Goal: Task Accomplishment & Management: Use online tool/utility

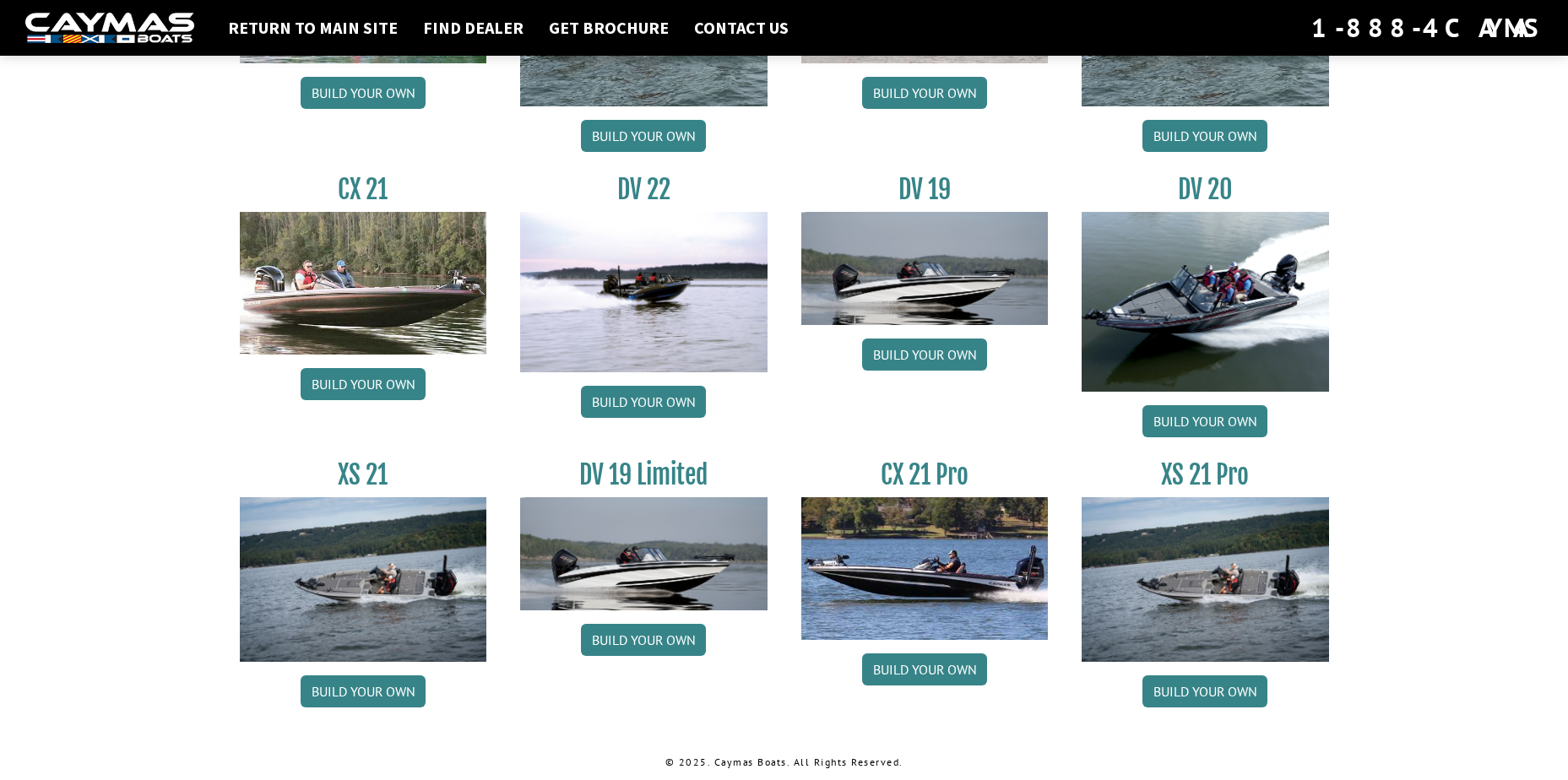
scroll to position [1904, 0]
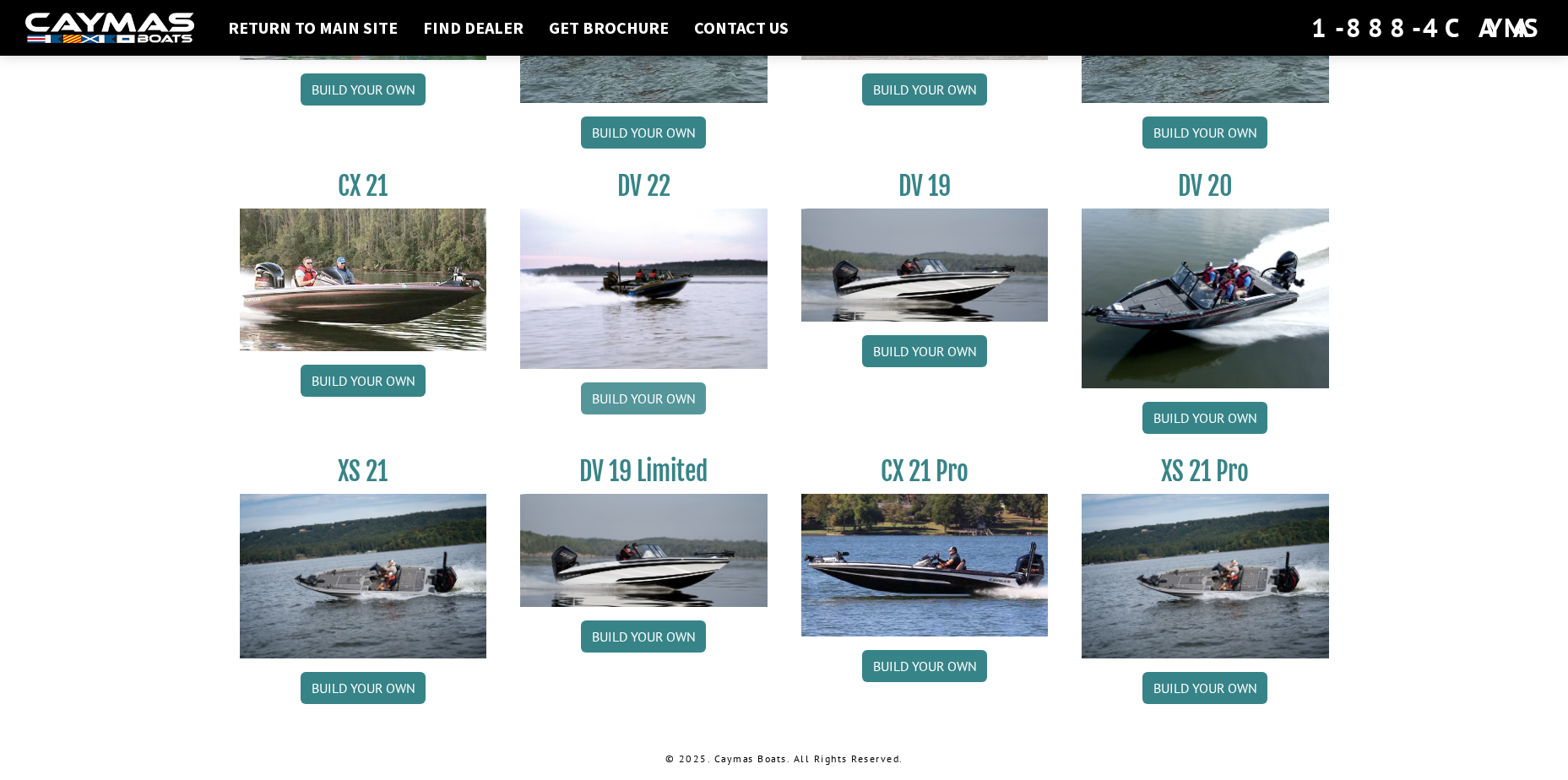
click at [638, 404] on link "Build your own" at bounding box center [644, 399] width 125 height 32
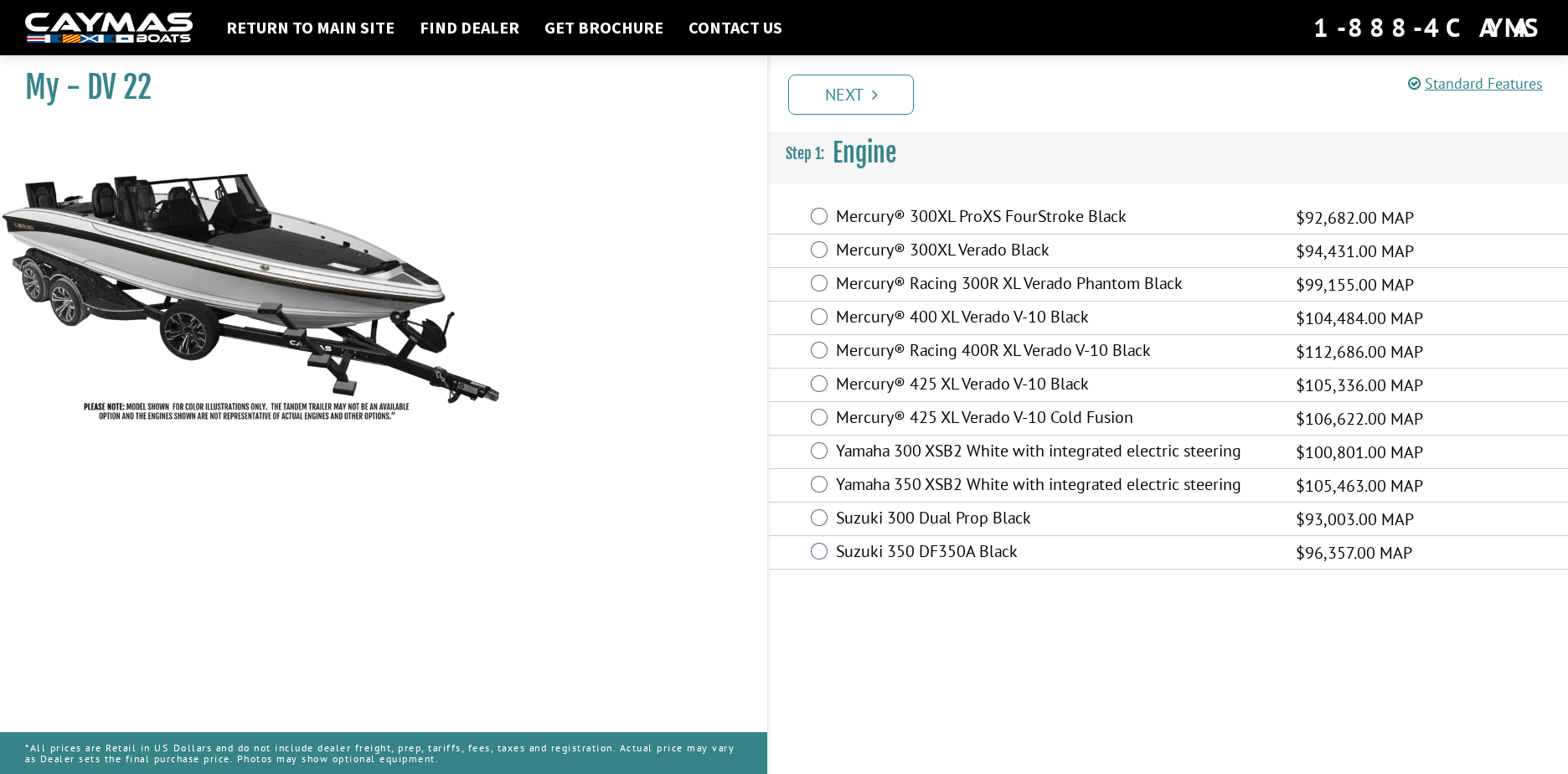
click at [828, 383] on div "Mercury® 425 XL Verado V-10 Black $105,336.00 MAP" at bounding box center [1168, 385] width 799 height 33
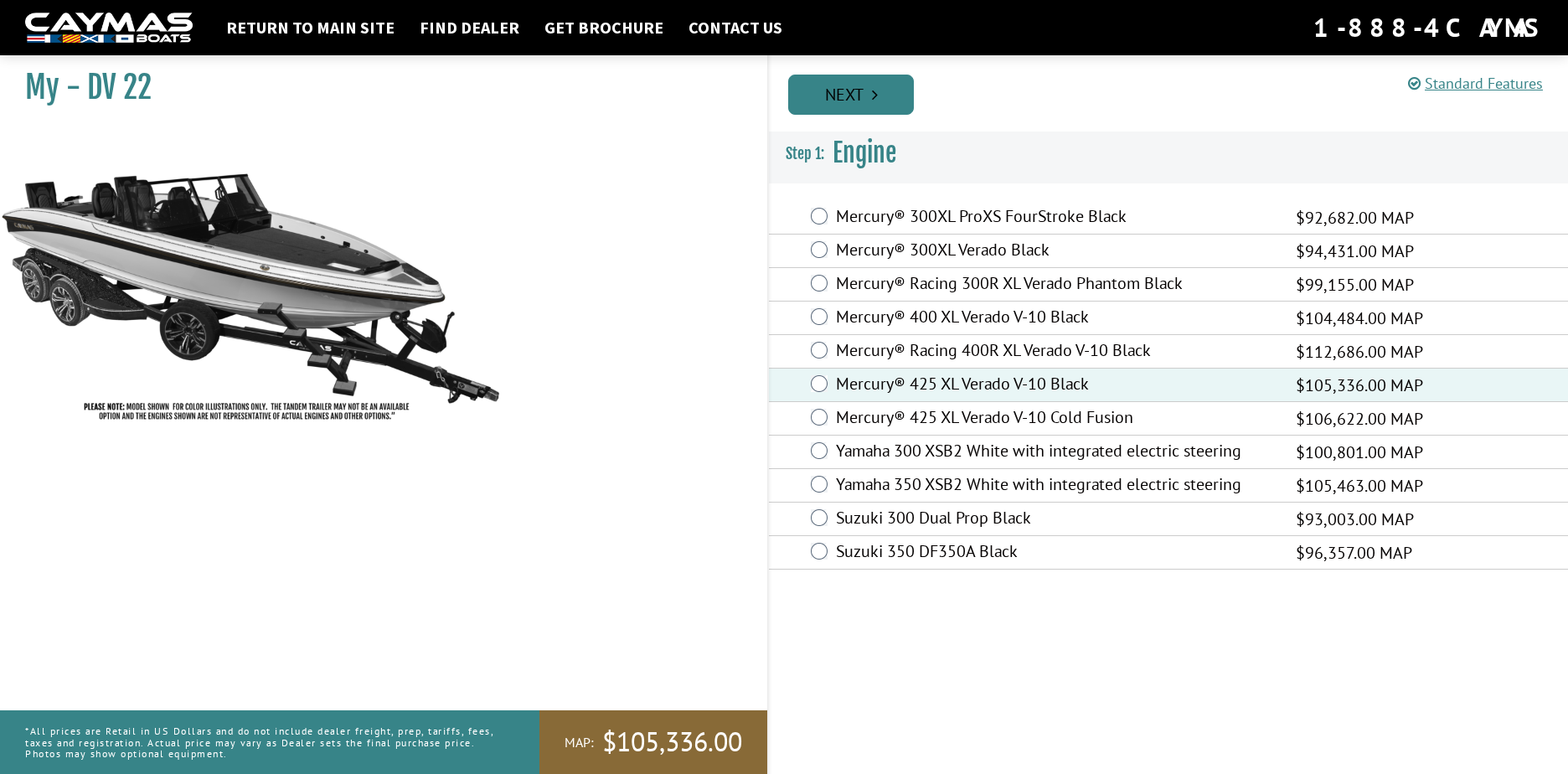
click at [852, 99] on link "Next" at bounding box center [851, 95] width 126 height 40
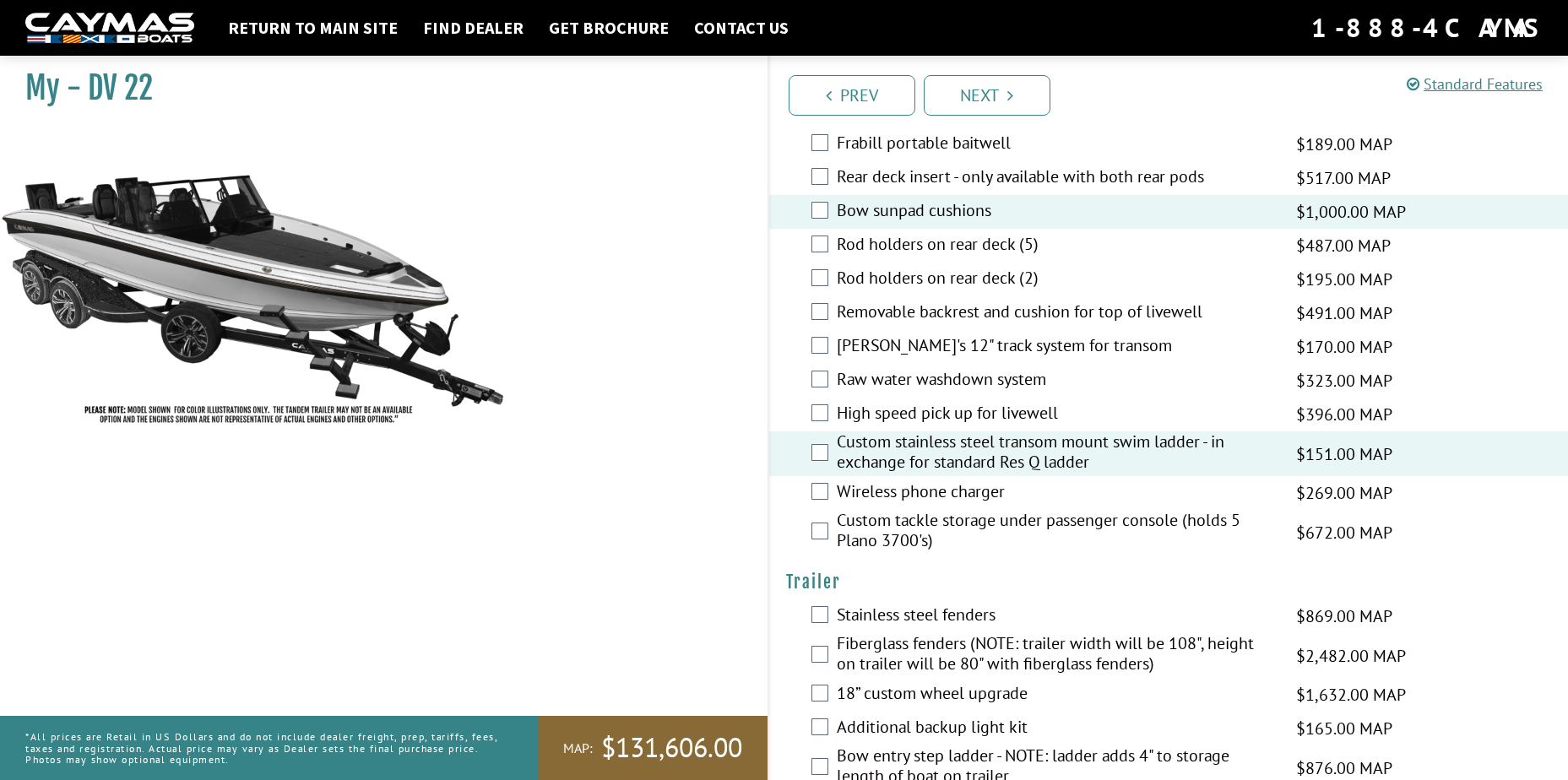
scroll to position [3236, 0]
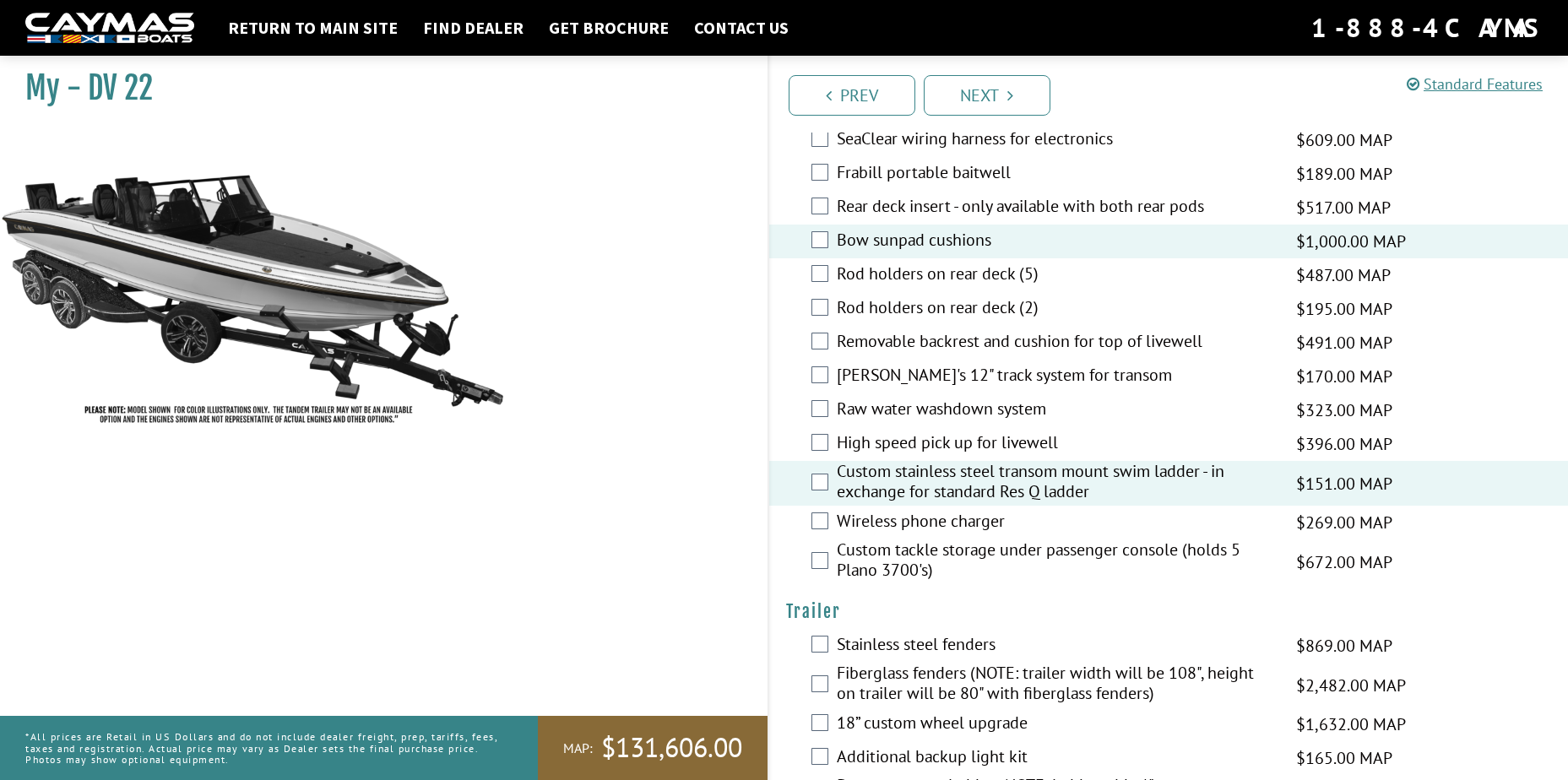
click at [828, 338] on div "Removable backrest and cushion for top of livewell $491.00 MAP $580.00 MSRP" at bounding box center [1169, 342] width 799 height 34
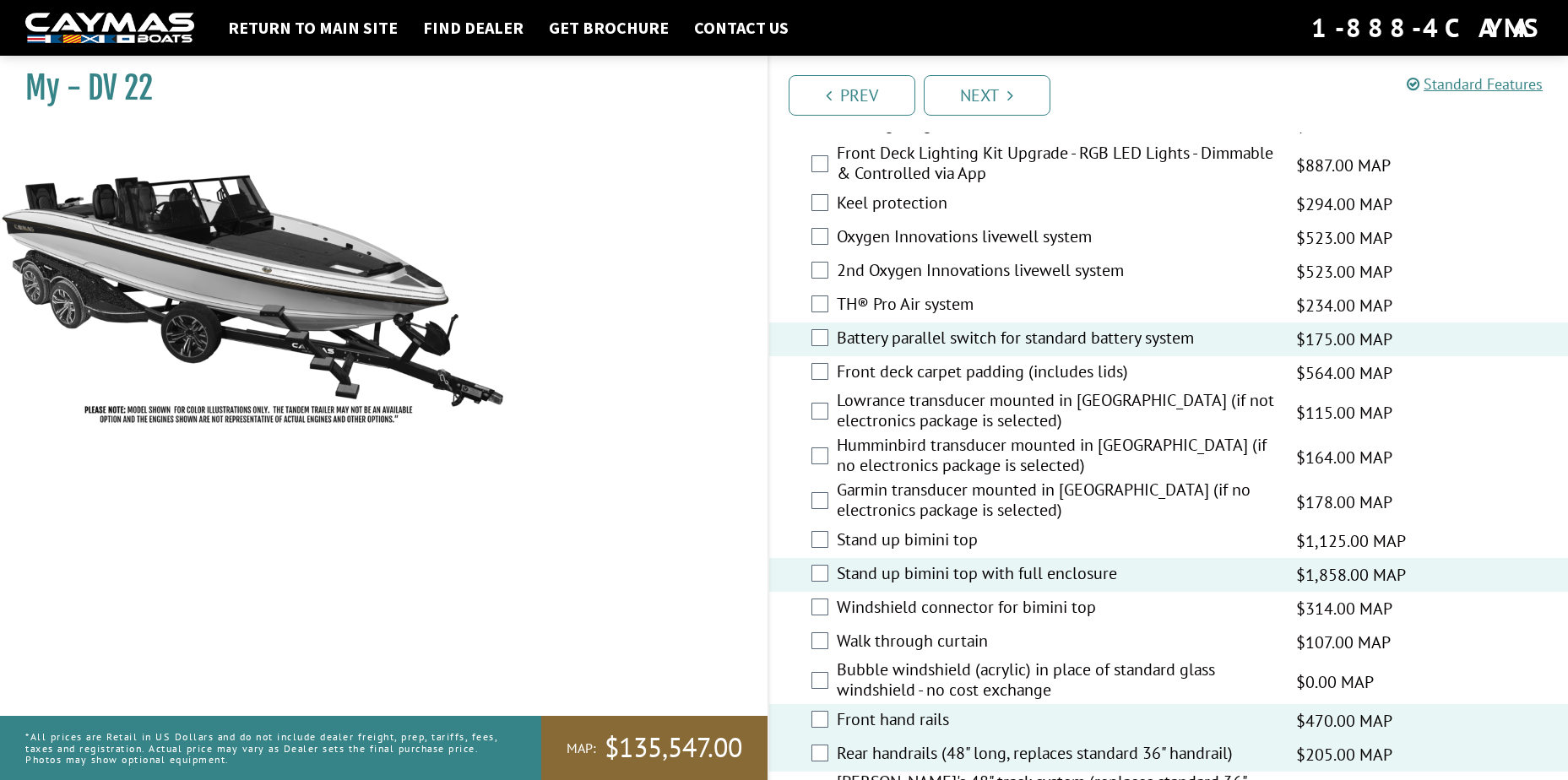
scroll to position [2053, 0]
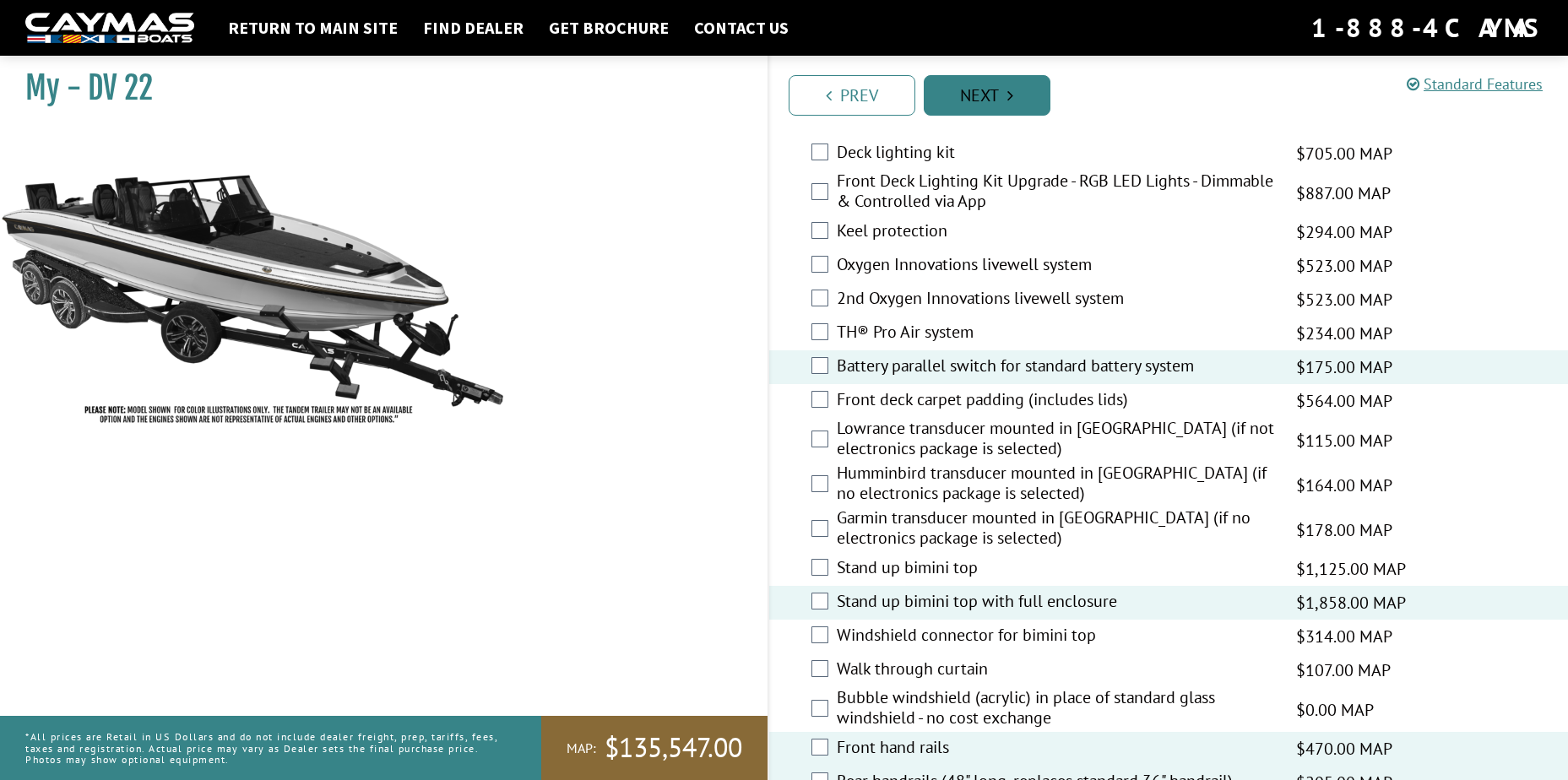
click at [985, 97] on link "Next" at bounding box center [987, 95] width 127 height 41
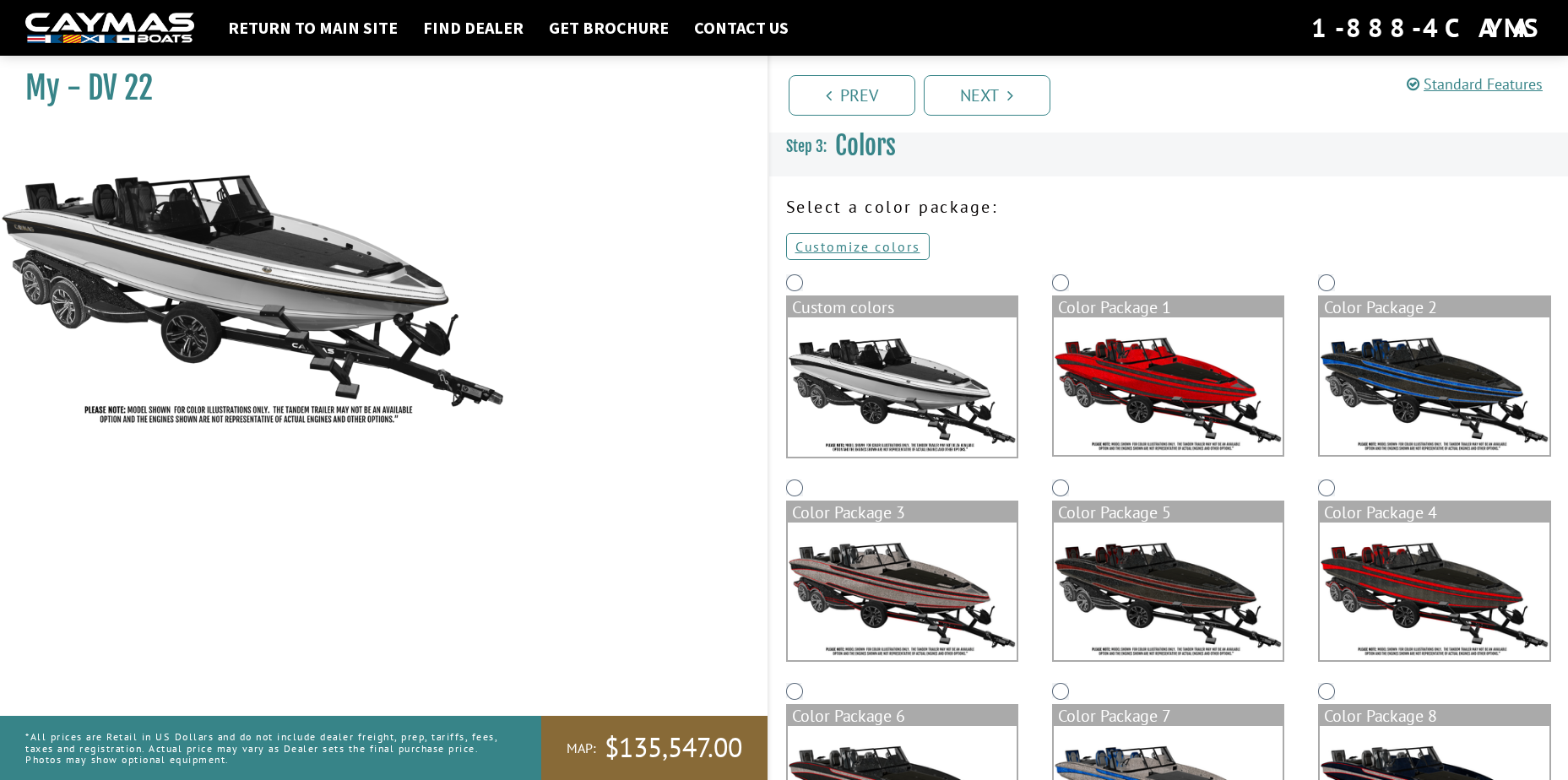
scroll to position [0, 0]
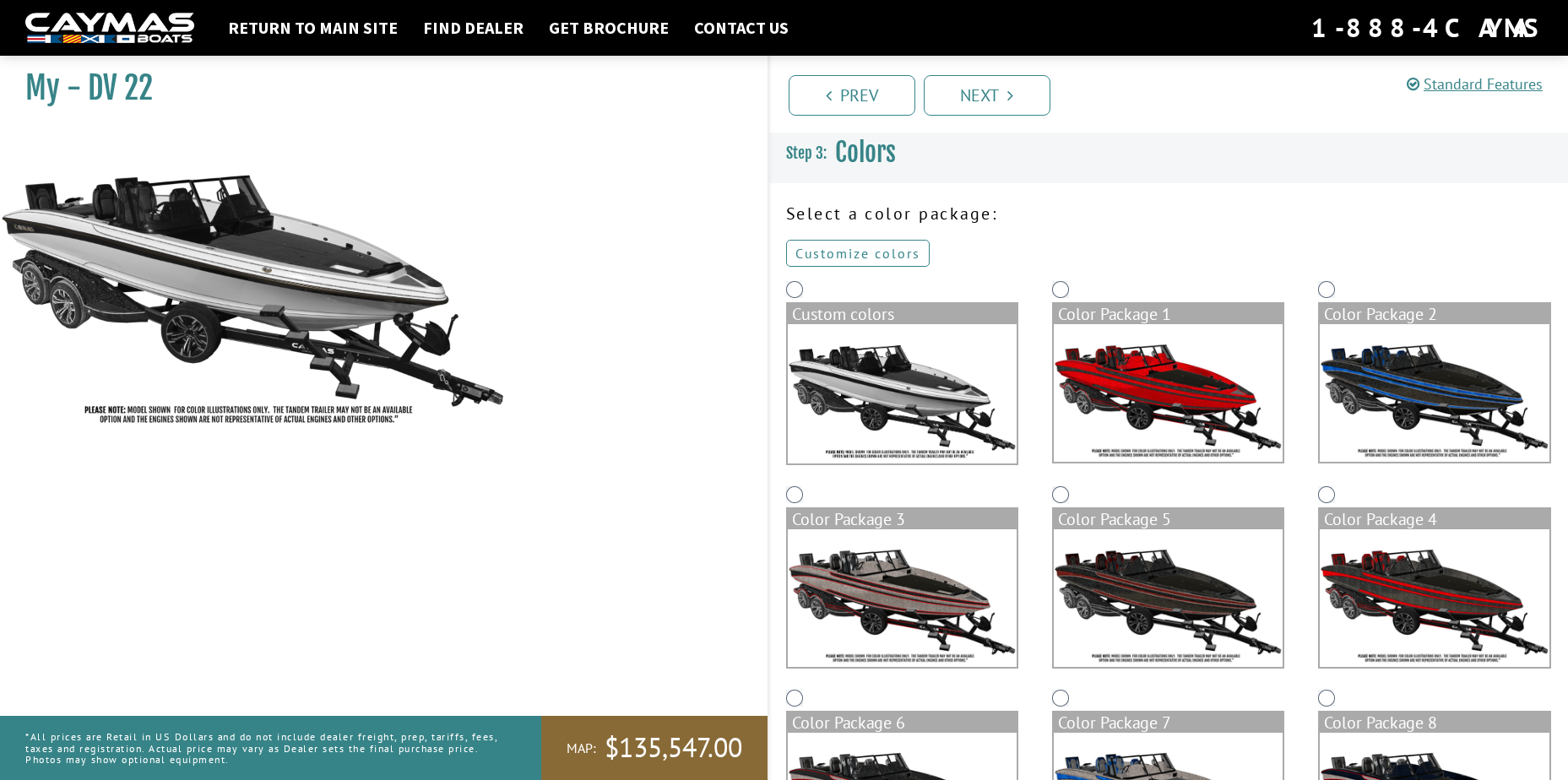
click at [827, 257] on link "Customize colors" at bounding box center [857, 253] width 144 height 27
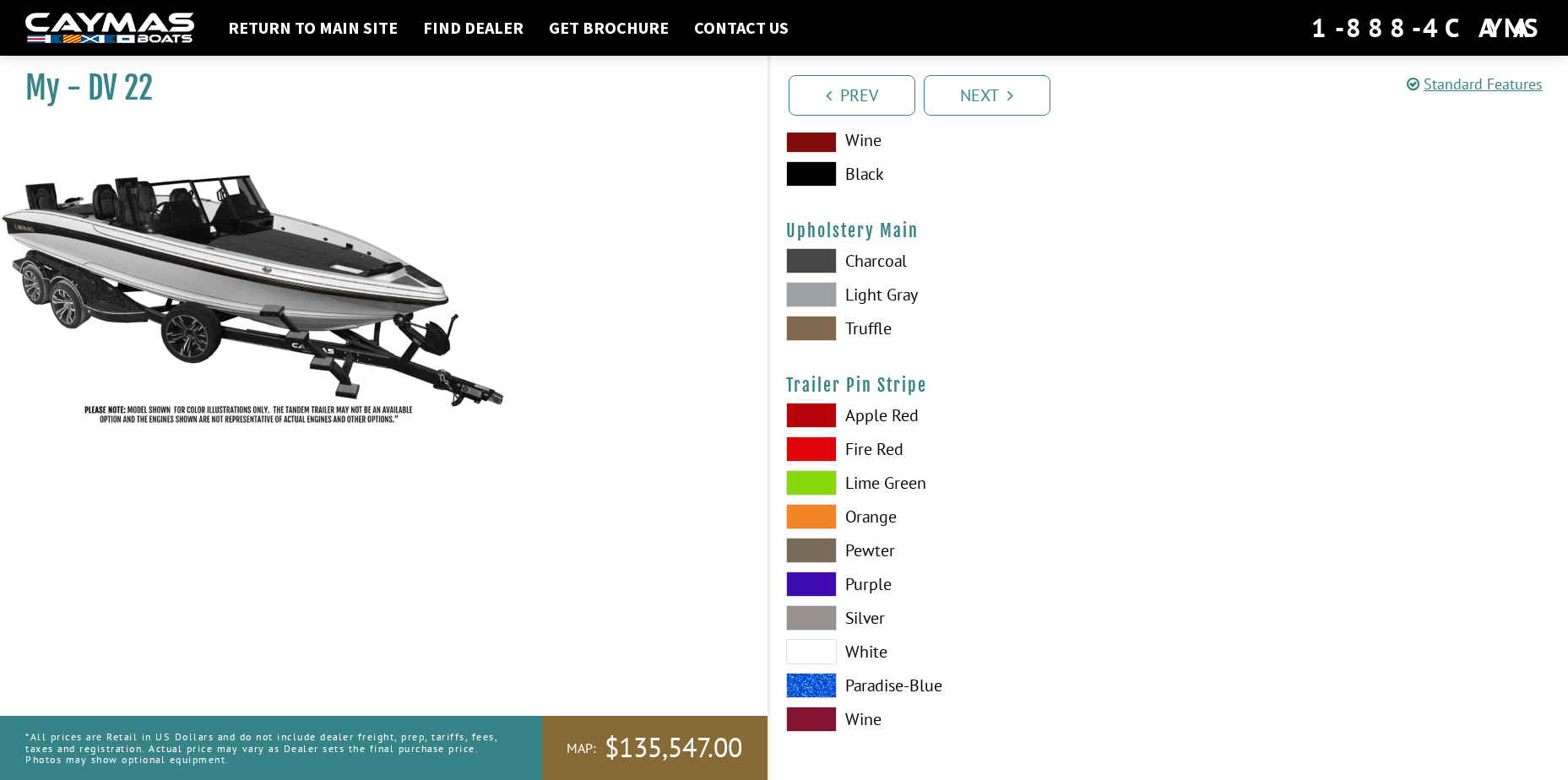
scroll to position [8280, 0]
click at [1385, 258] on div at bounding box center [1368, 296] width 399 height 101
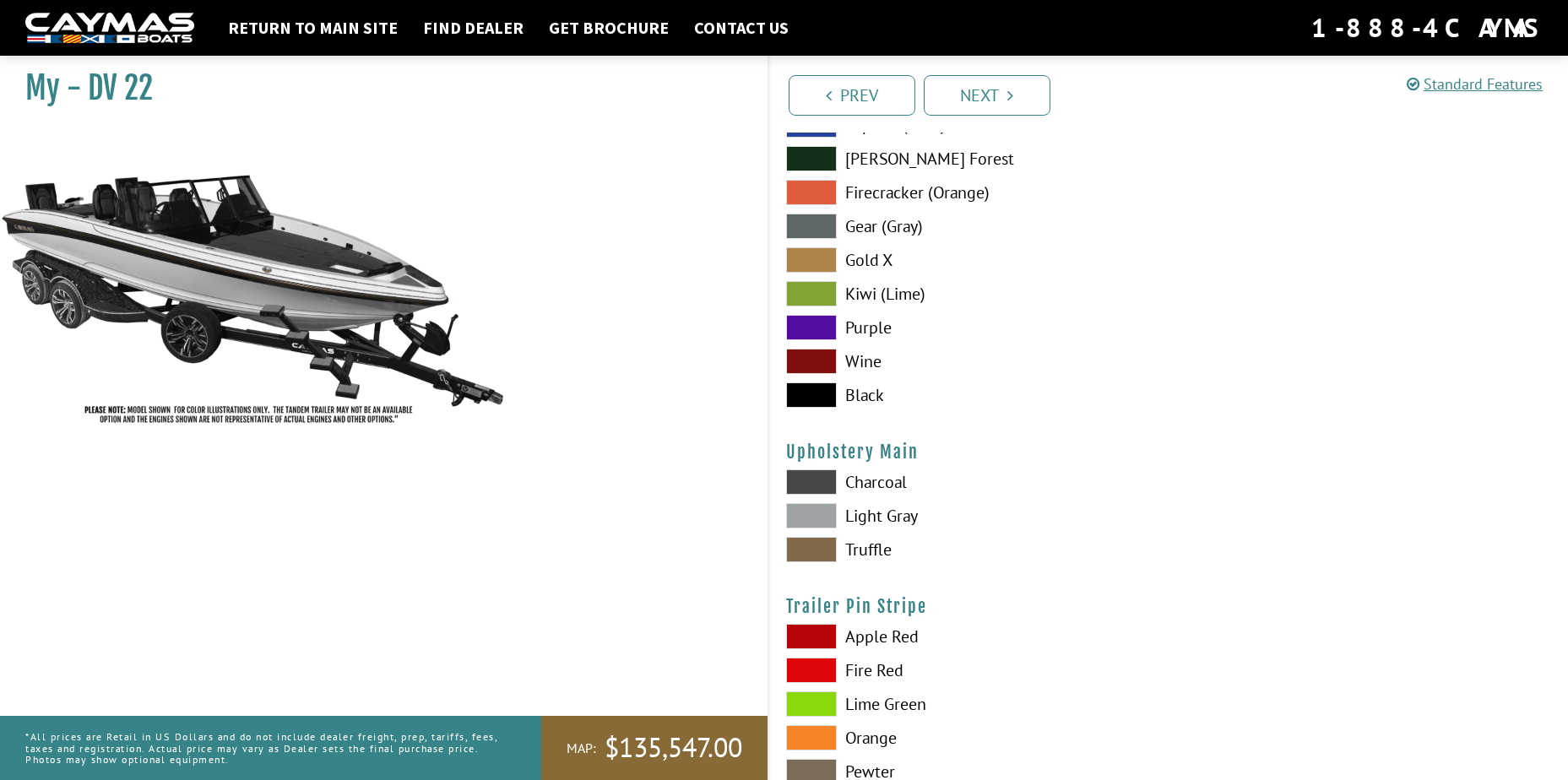
scroll to position [8027, 0]
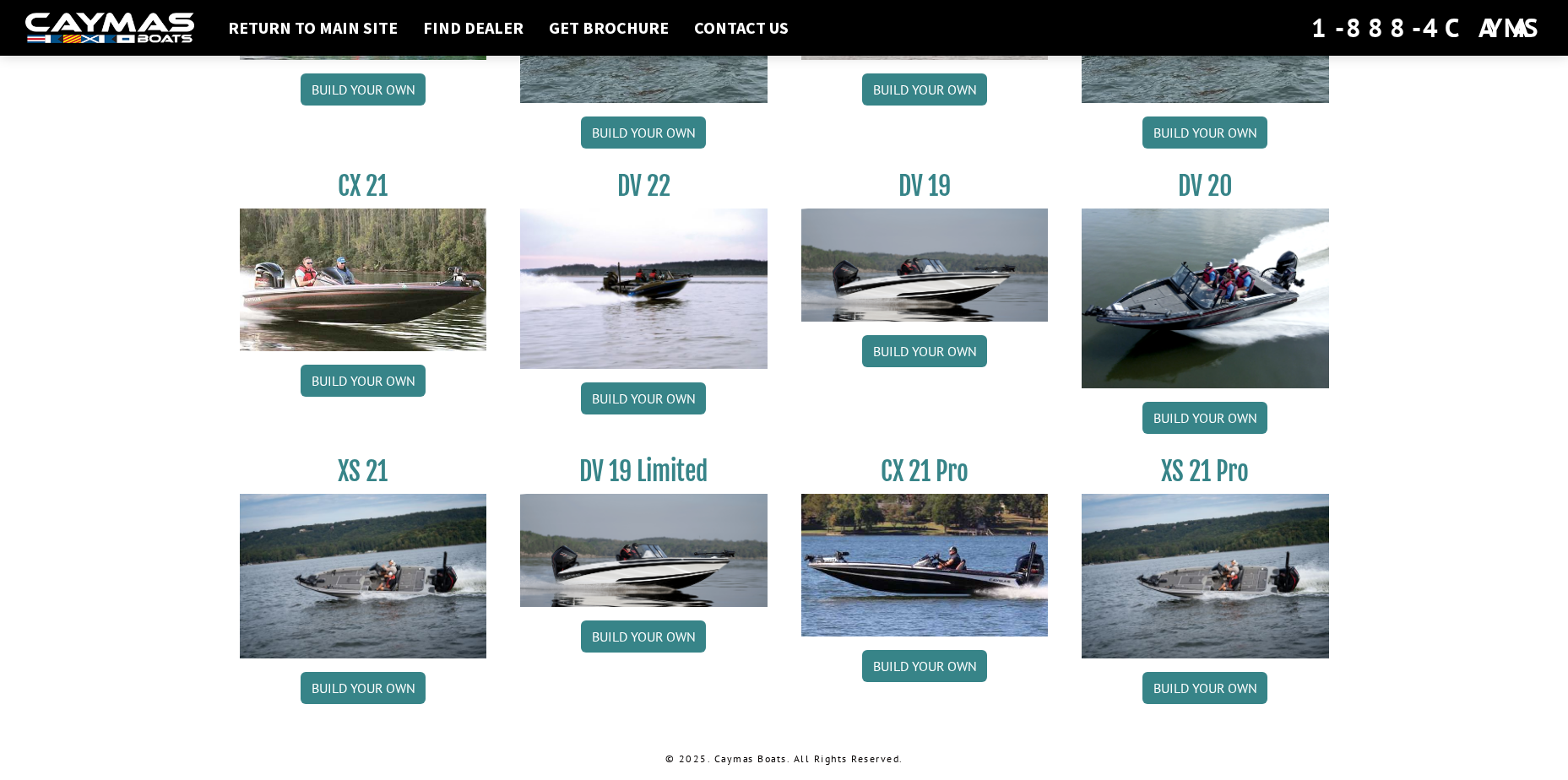
scroll to position [1904, 0]
click at [646, 290] on img at bounding box center [644, 289] width 247 height 161
click at [641, 401] on link "Build your own" at bounding box center [644, 399] width 125 height 32
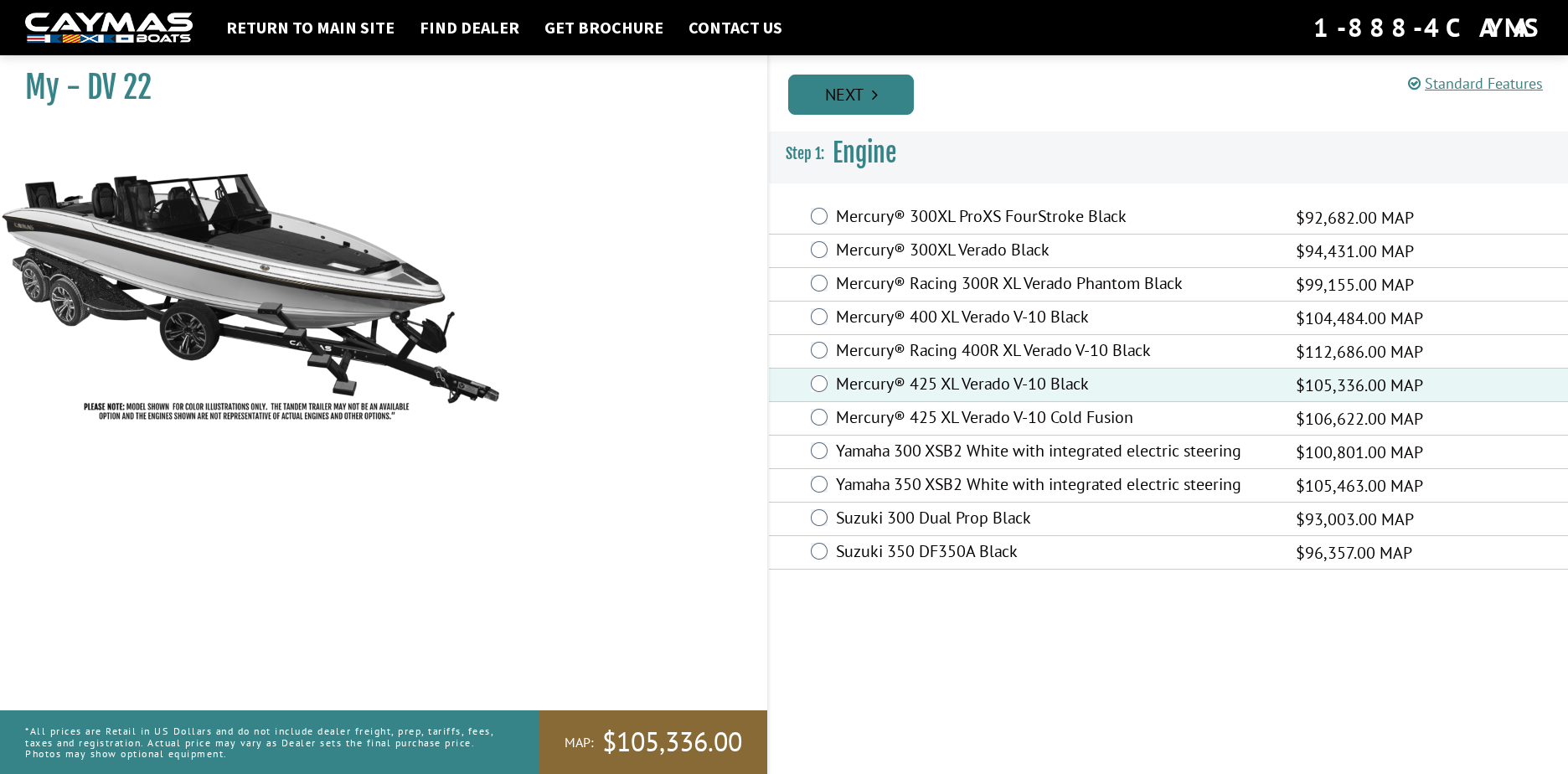
click at [852, 89] on link "Next" at bounding box center [851, 95] width 126 height 40
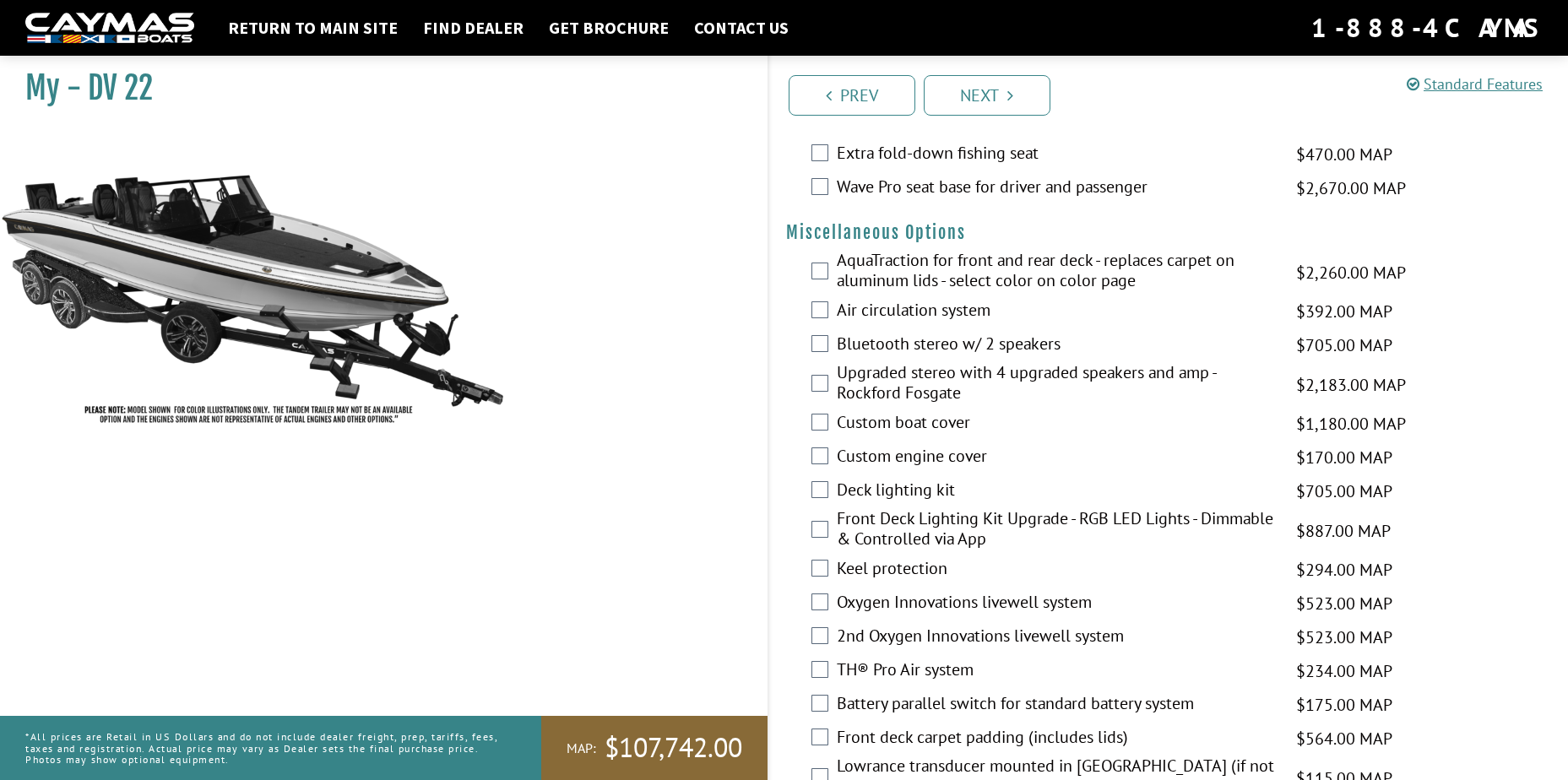
scroll to position [1631, 0]
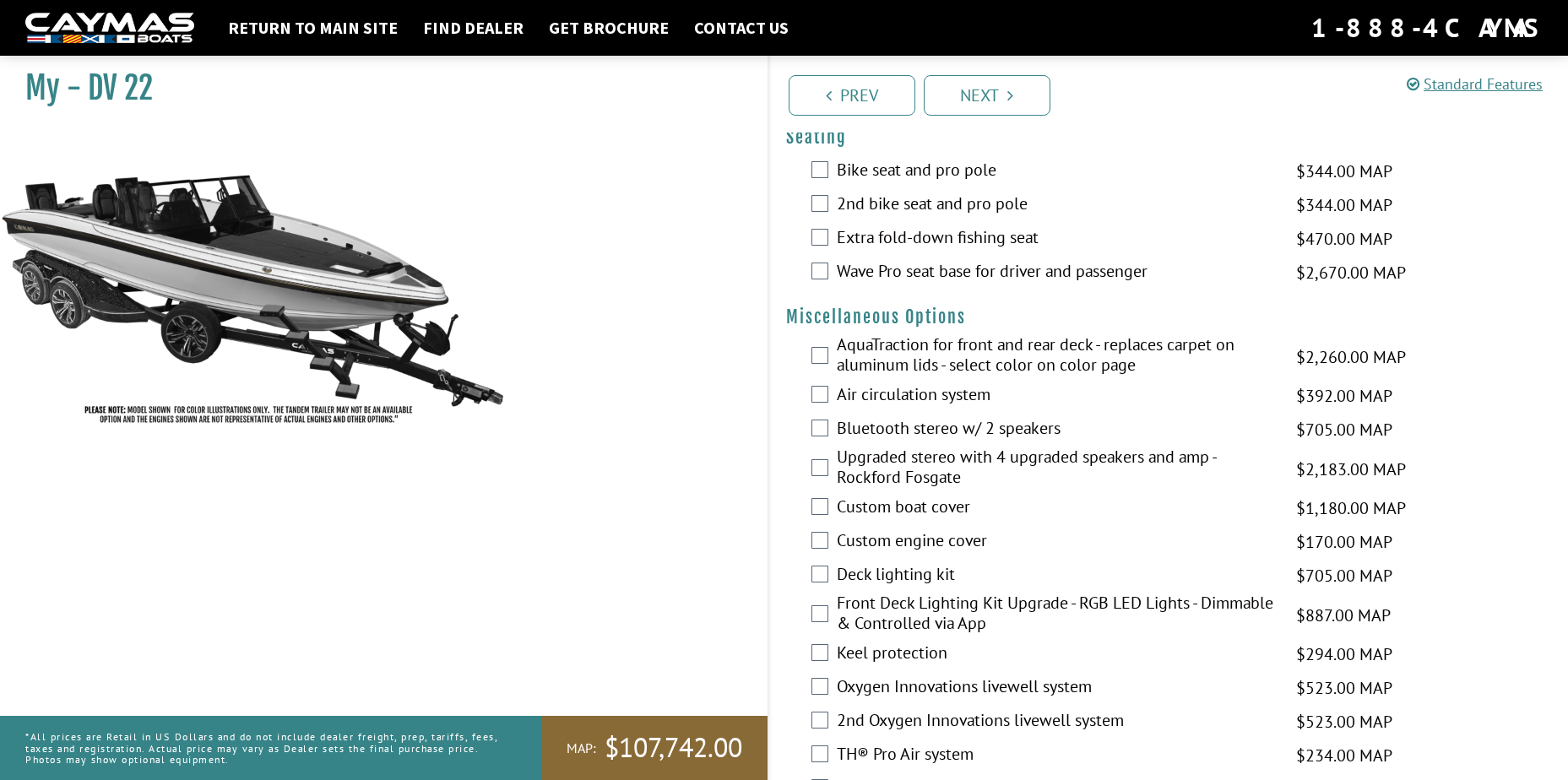
click at [829, 358] on div "AquaTraction for front and rear deck - replaces carpet on aluminum lids - selec…" at bounding box center [1169, 356] width 799 height 45
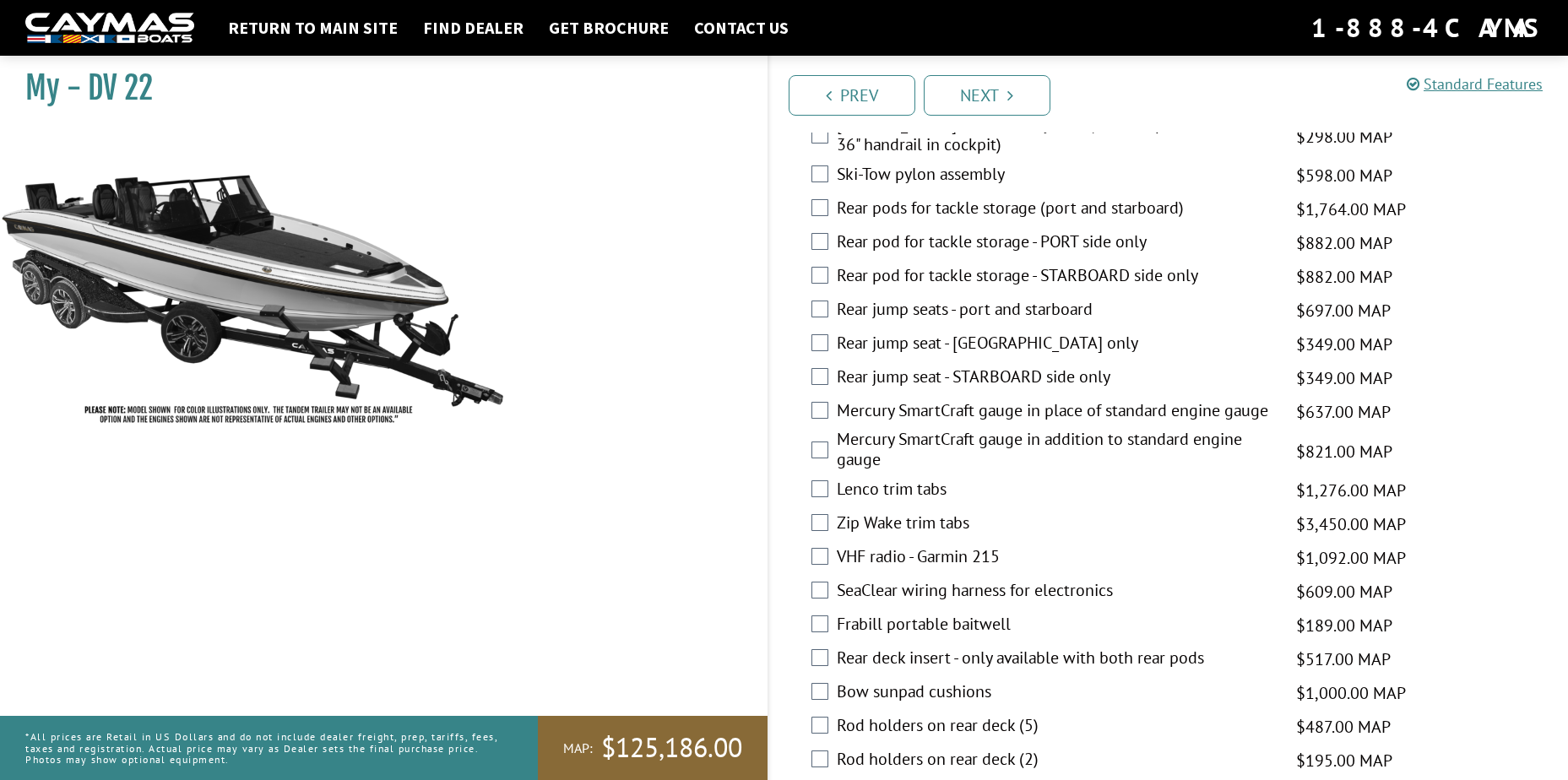
scroll to position [2813, 0]
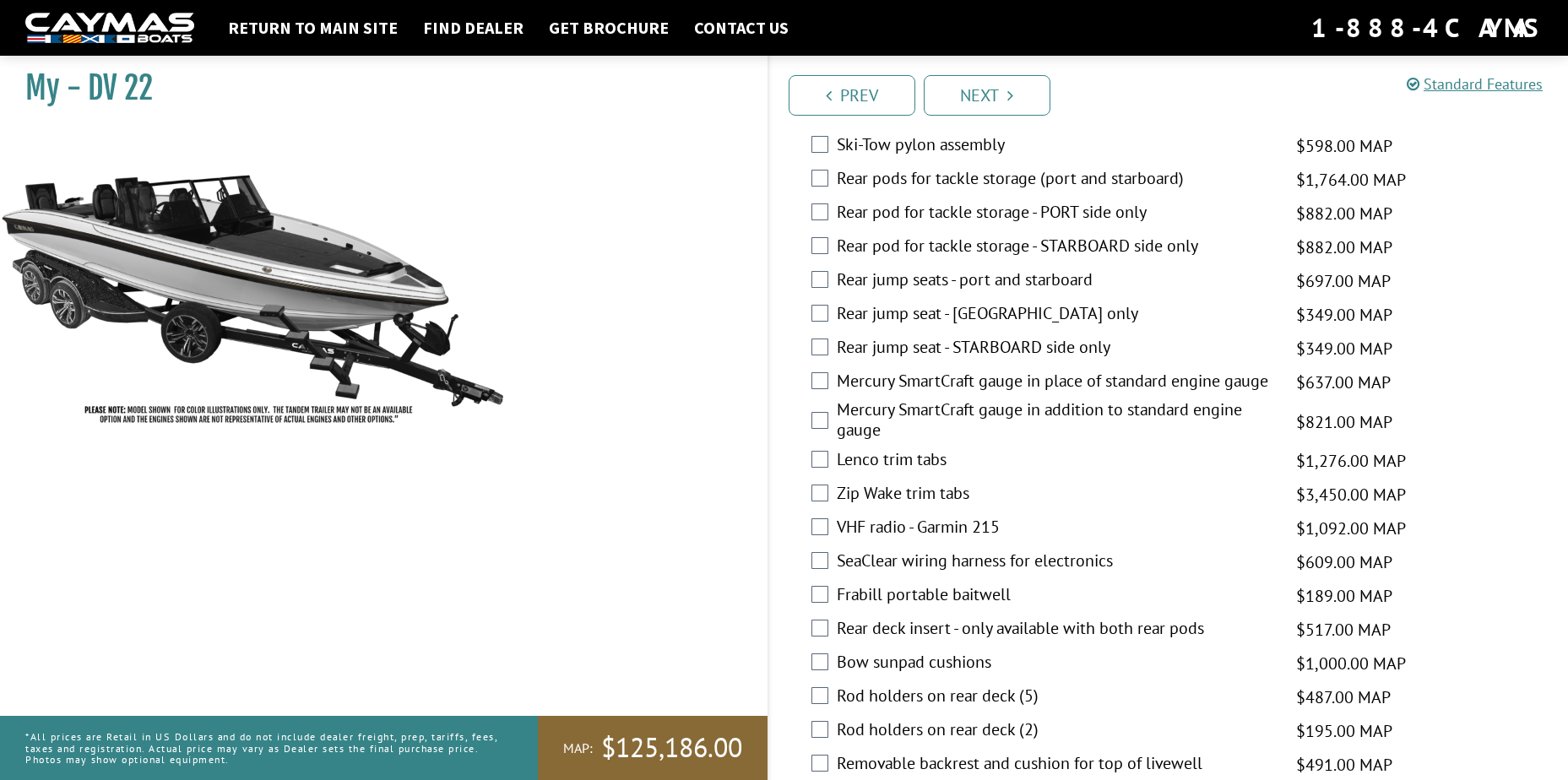
click at [804, 491] on div "Zip Wake trim tabs $3,450.00 MAP $4,073.00 MSRP" at bounding box center [1169, 495] width 799 height 34
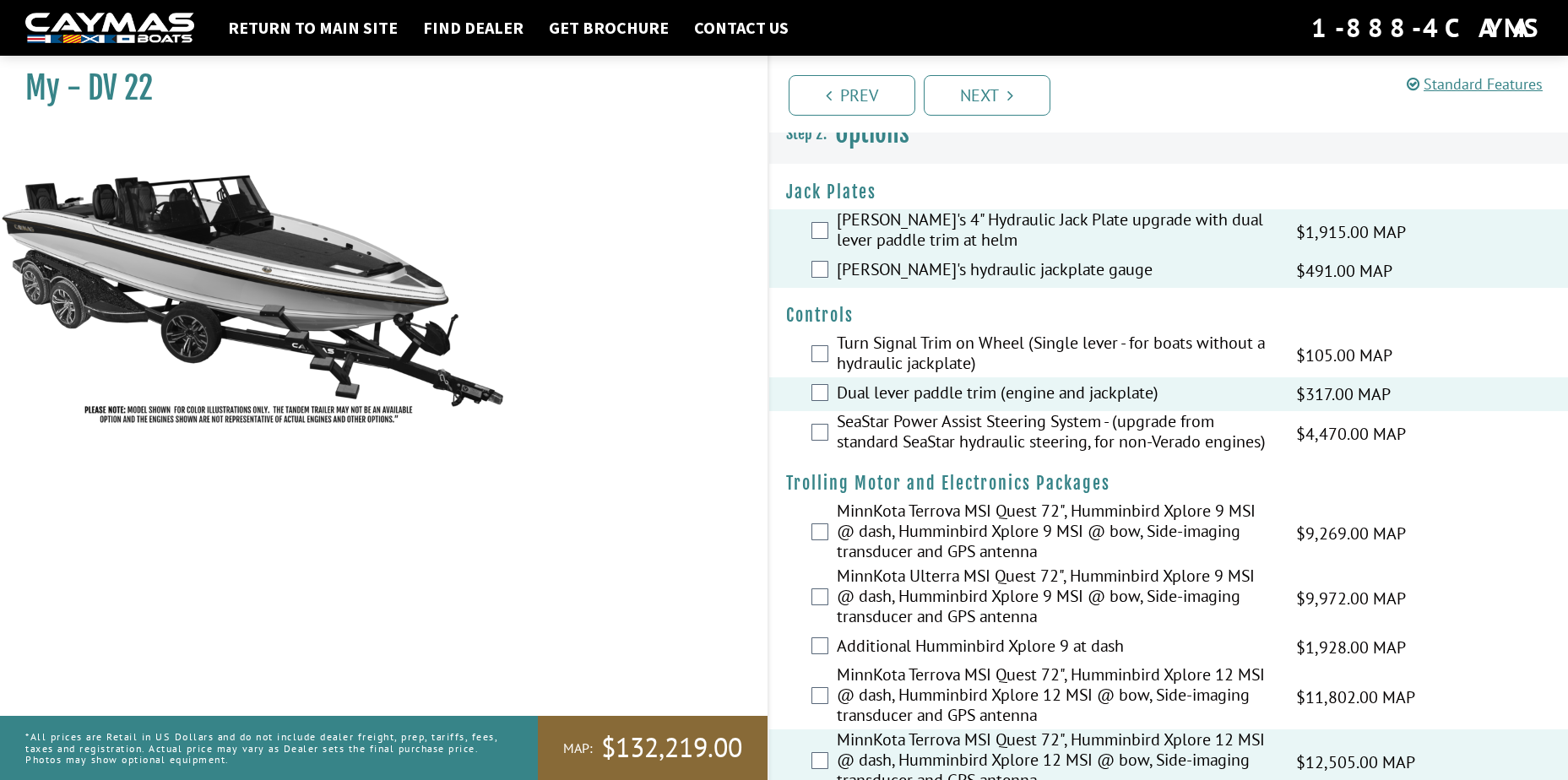
scroll to position [0, 0]
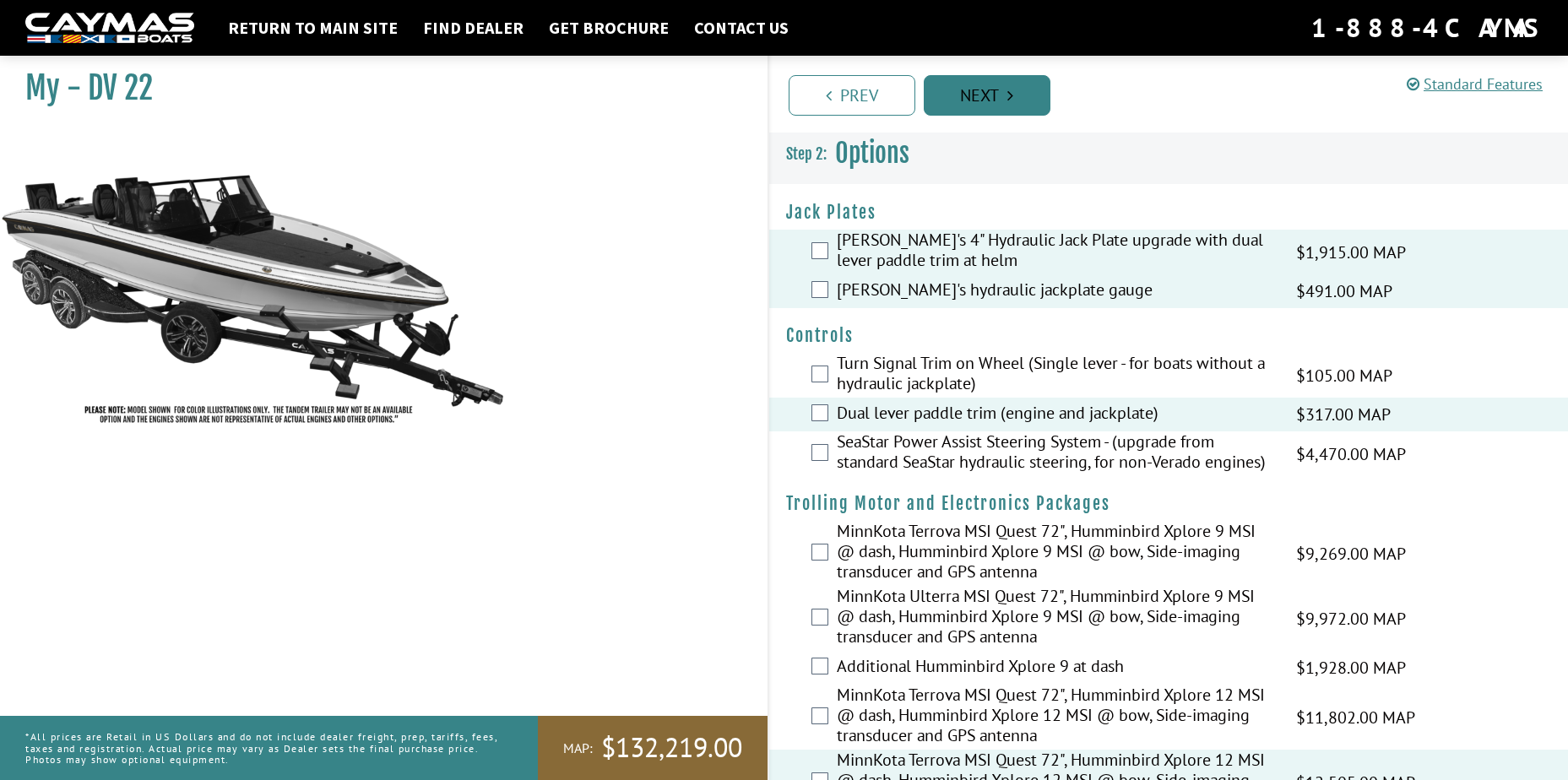
click at [954, 99] on link "Next" at bounding box center [987, 95] width 127 height 41
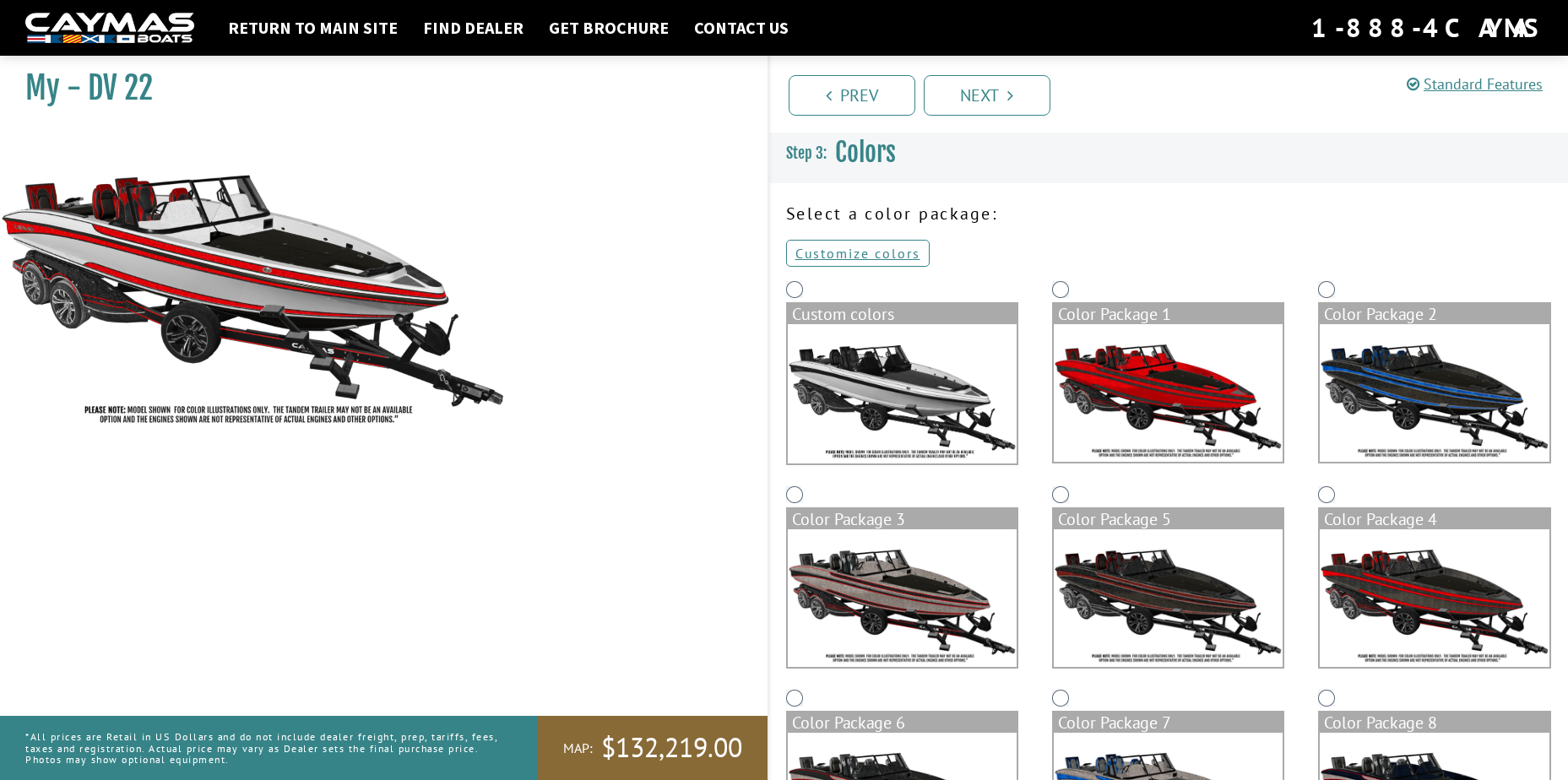
click at [976, 109] on link "Next" at bounding box center [987, 95] width 127 height 41
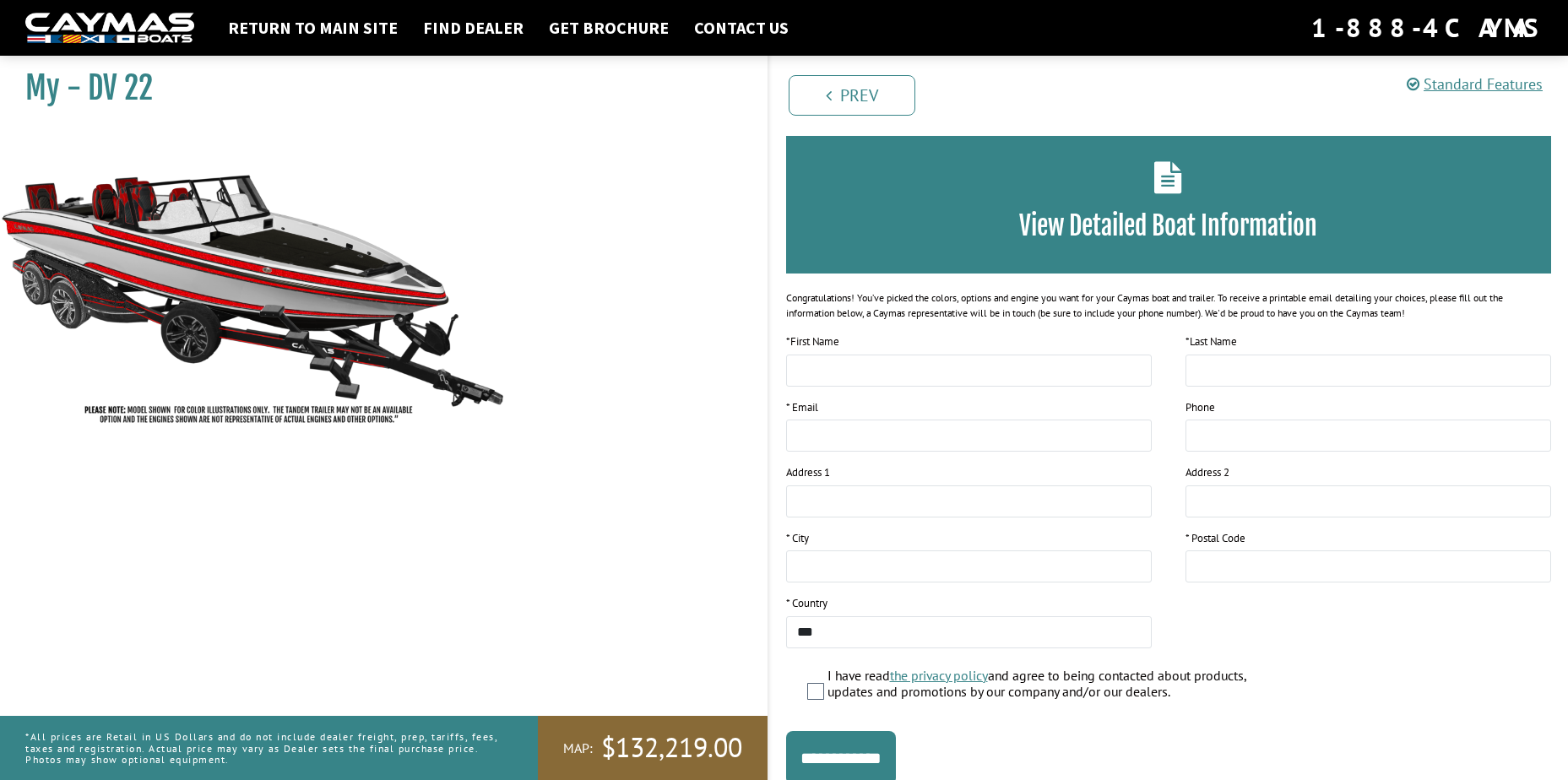
scroll to position [127, 0]
